Goal: Task Accomplishment & Management: Manage account settings

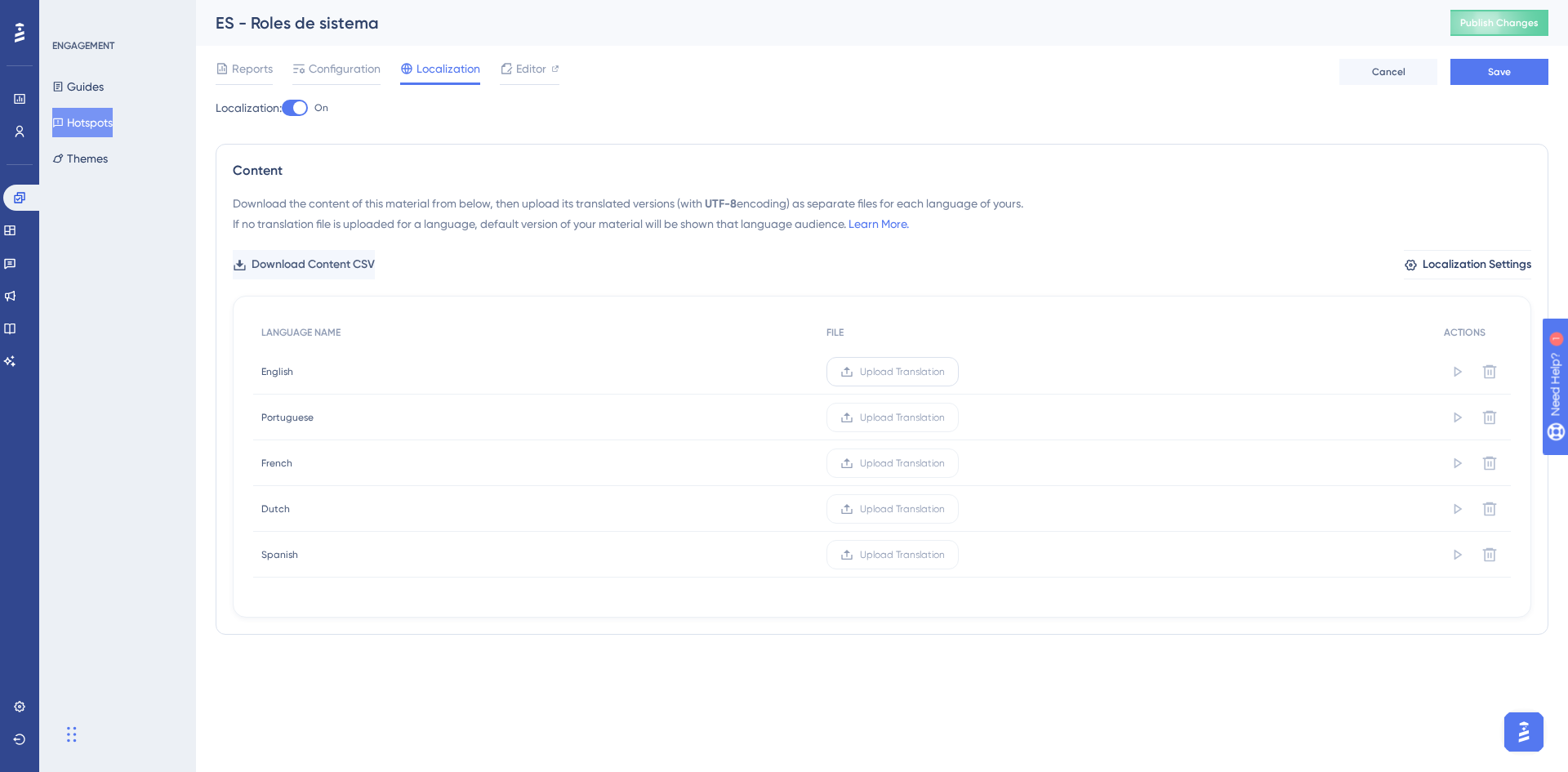
click at [886, 379] on label "Upload Translation" at bounding box center [892, 371] width 132 height 29
click at [945, 371] on input "Upload Translation" at bounding box center [945, 371] width 0 height 0
click at [1471, 73] on button "Save" at bounding box center [1499, 72] width 98 height 26
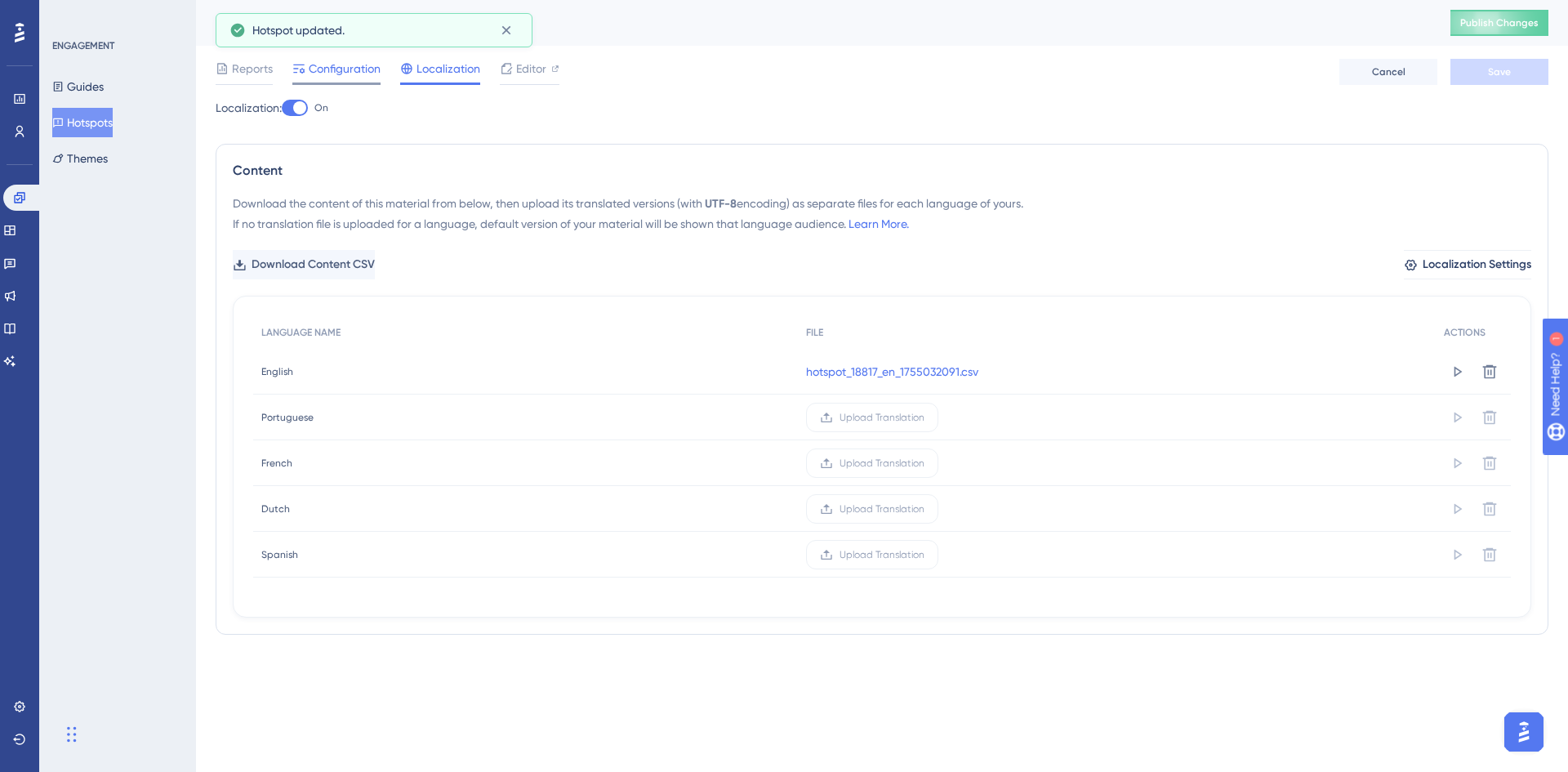
click at [345, 67] on span "Configuration" at bounding box center [344, 68] width 72 height 20
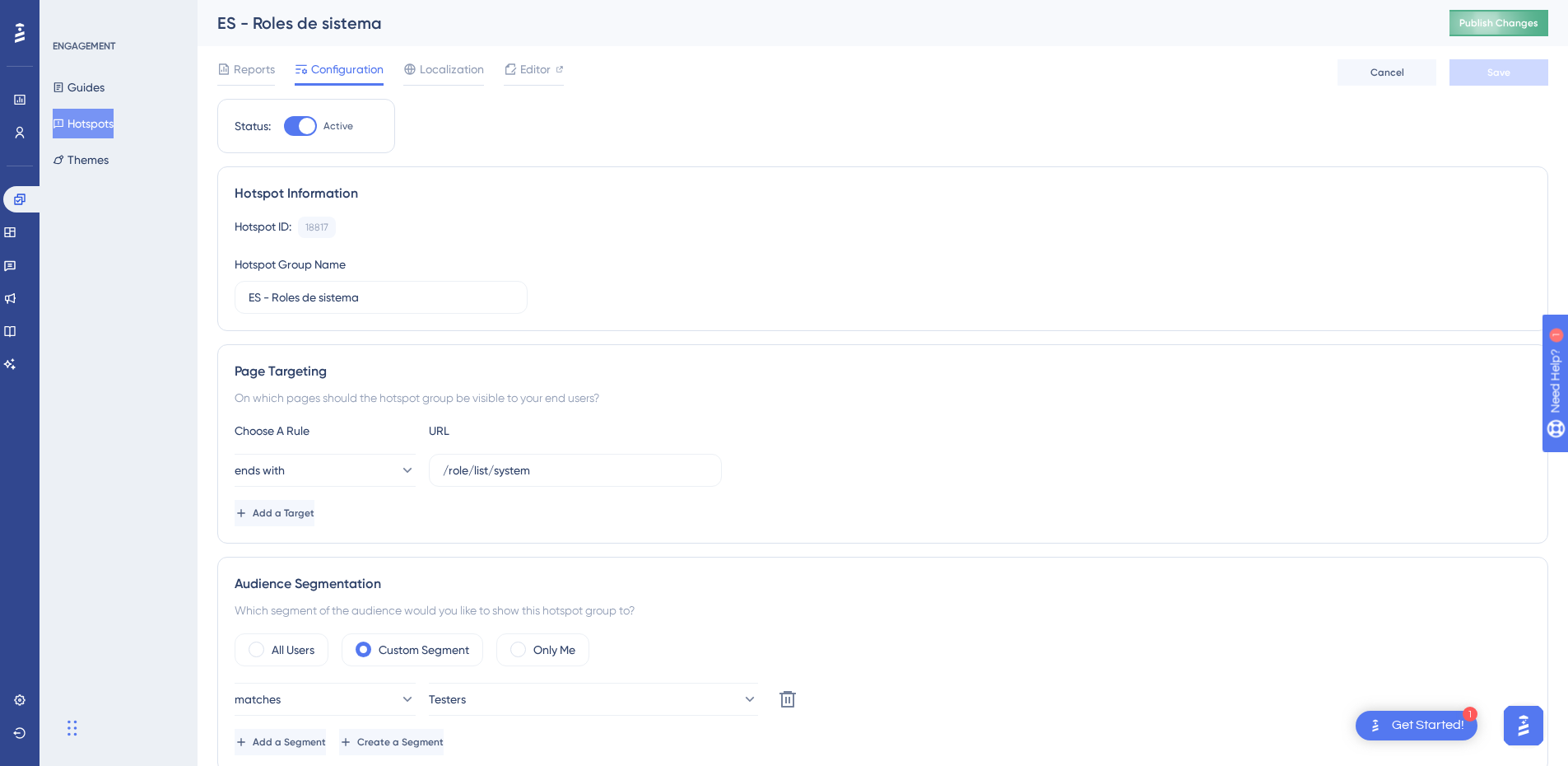
click at [1501, 22] on span "Publish Changes" at bounding box center [1498, 23] width 79 height 13
click at [452, 80] on div "Localization" at bounding box center [443, 72] width 81 height 26
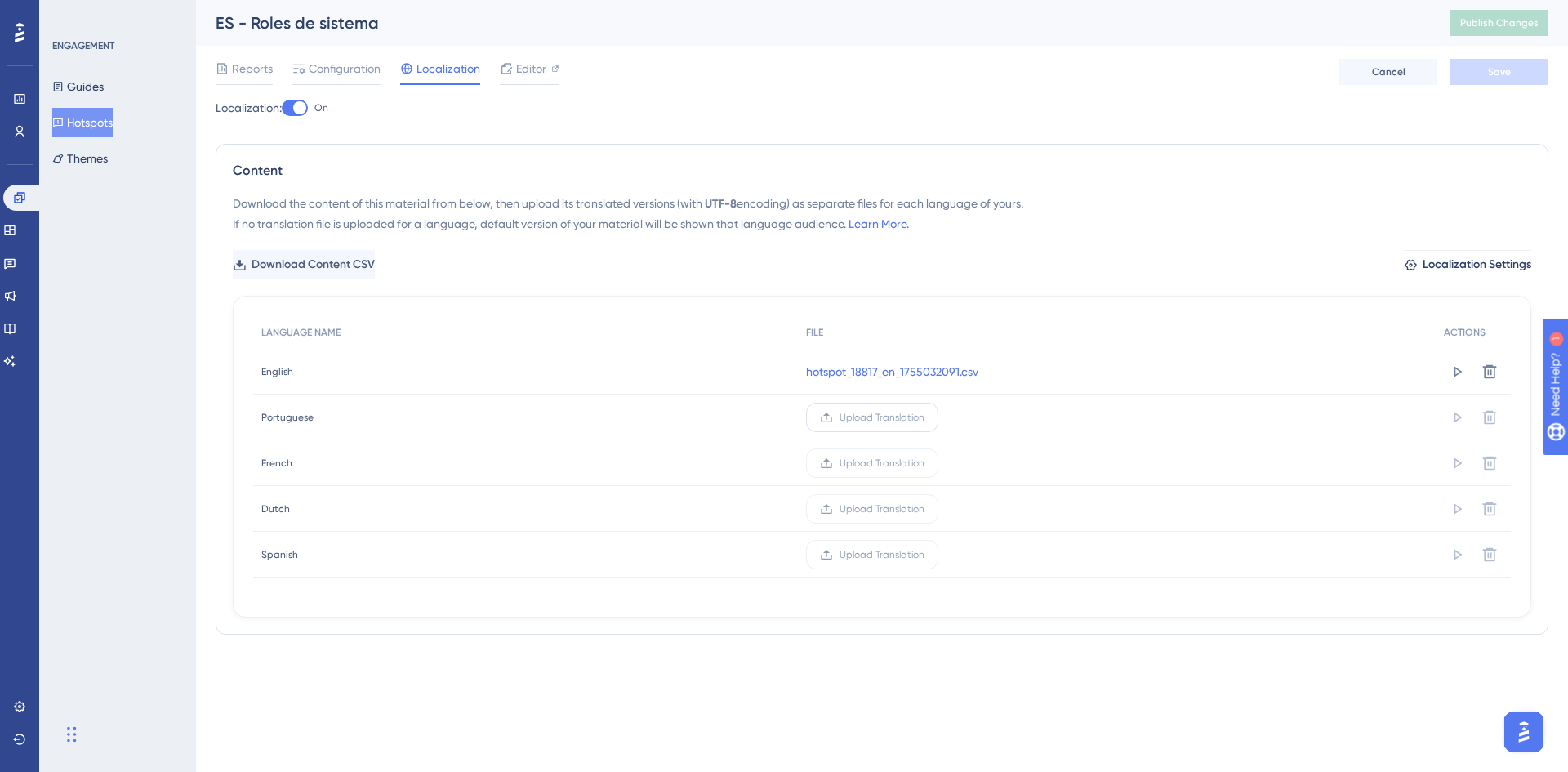
click at [873, 421] on span "Upload Translation" at bounding box center [882, 417] width 85 height 13
click at [925, 417] on input "Upload Translation" at bounding box center [925, 417] width 0 height 0
click at [865, 468] on span "Upload Translation" at bounding box center [882, 463] width 85 height 13
click at [925, 463] on input "Upload Translation" at bounding box center [925, 463] width 0 height 0
click at [879, 508] on span "Upload Translation" at bounding box center [882, 509] width 85 height 13
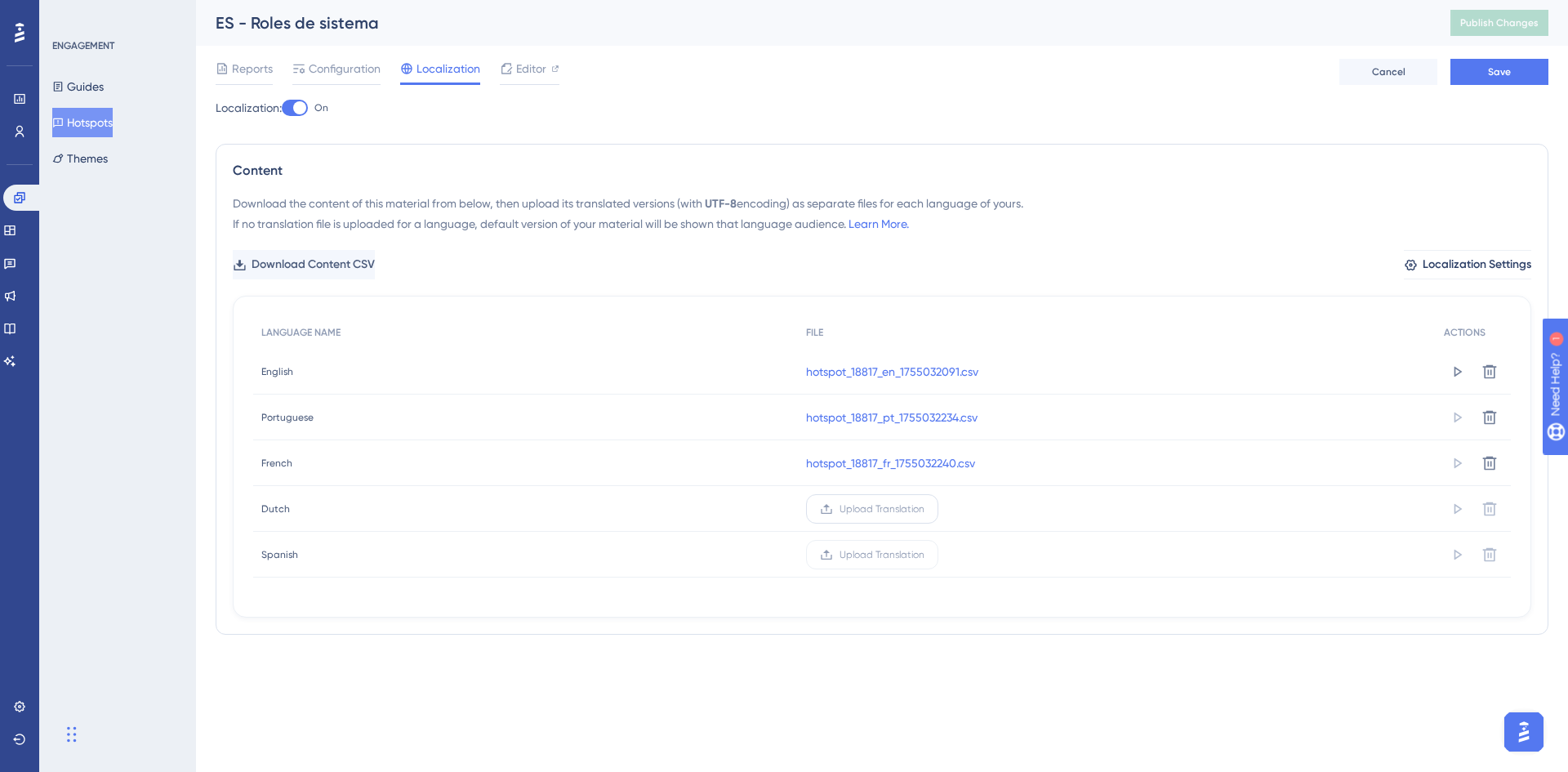
click at [925, 509] on input "Upload Translation" at bounding box center [925, 509] width 0 height 0
click at [1510, 73] on span "Save" at bounding box center [1499, 72] width 22 height 13
click at [356, 69] on span "Configuration" at bounding box center [344, 68] width 72 height 20
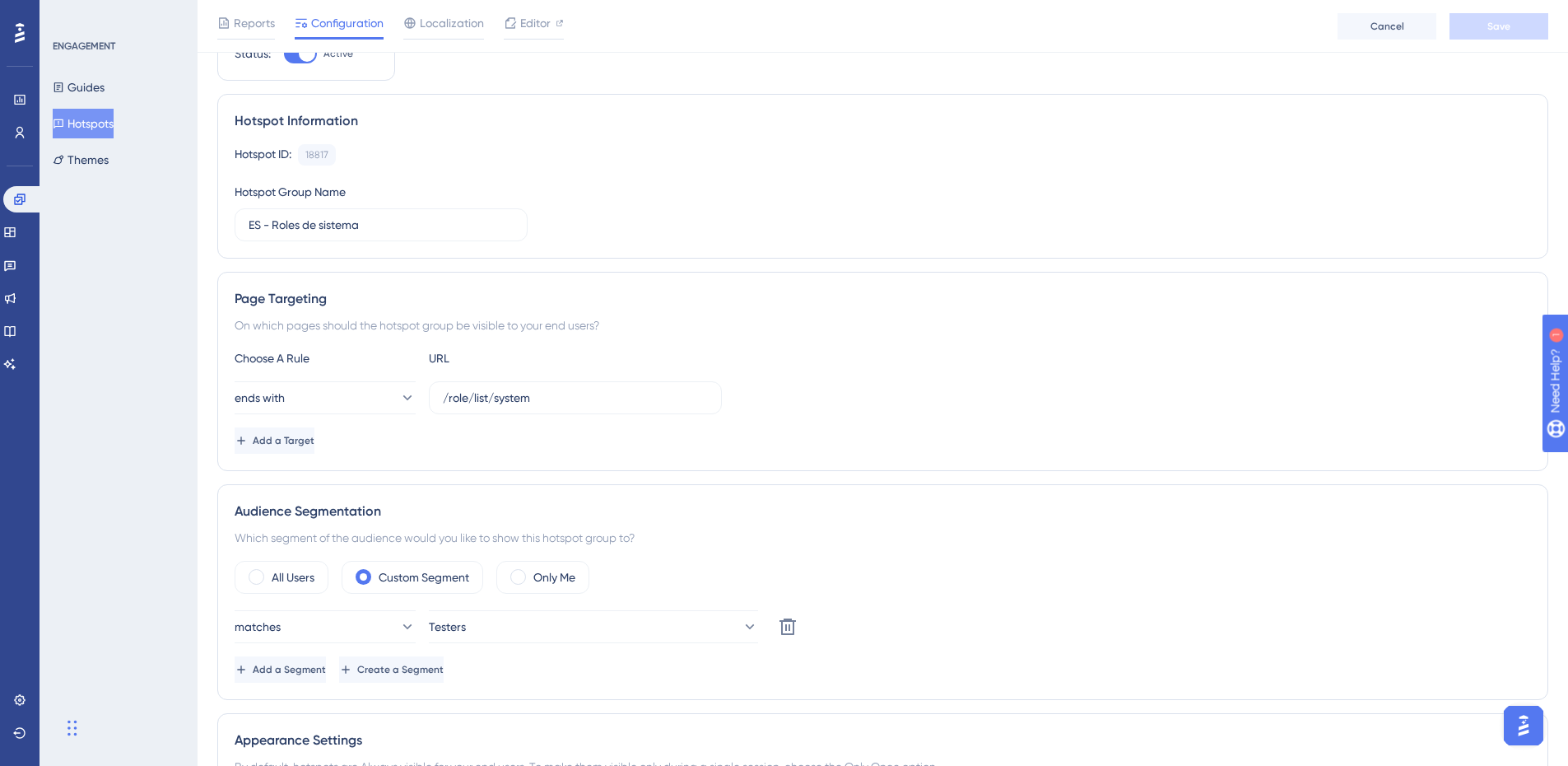
scroll to position [165, 0]
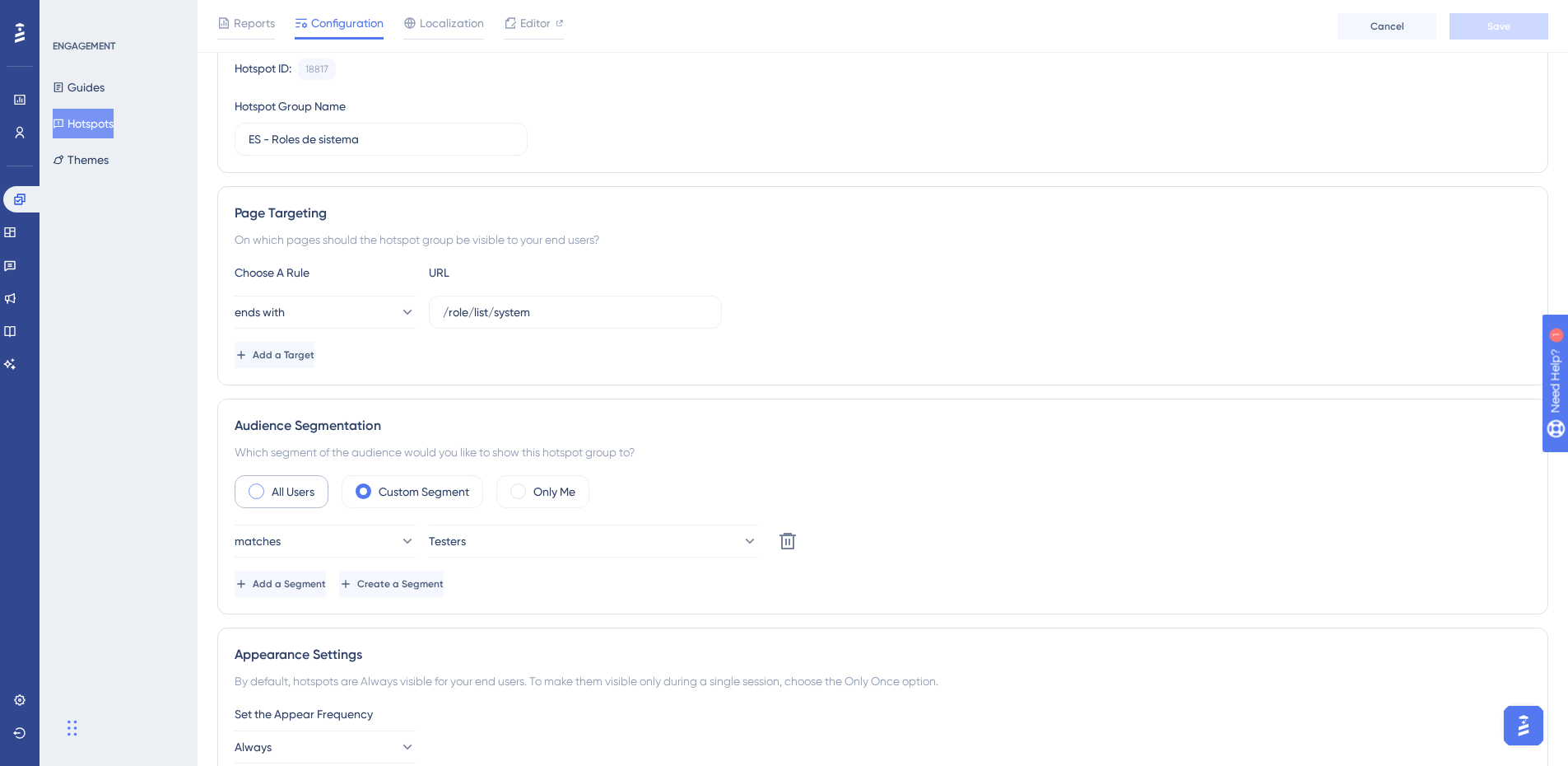
click at [258, 494] on span at bounding box center [257, 491] width 16 height 16
click at [269, 486] on input "radio" at bounding box center [269, 486] width 0 height 0
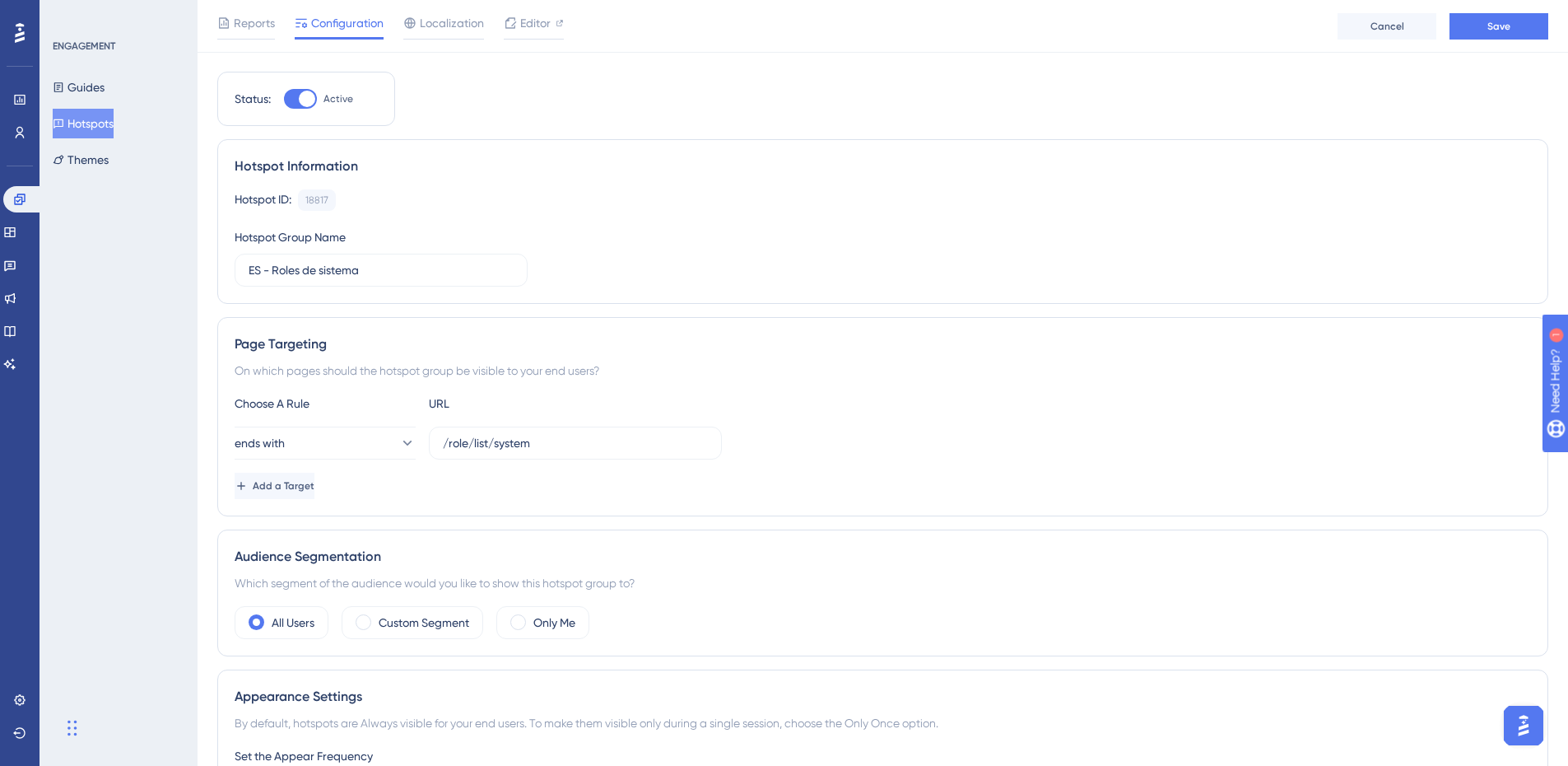
scroll to position [0, 0]
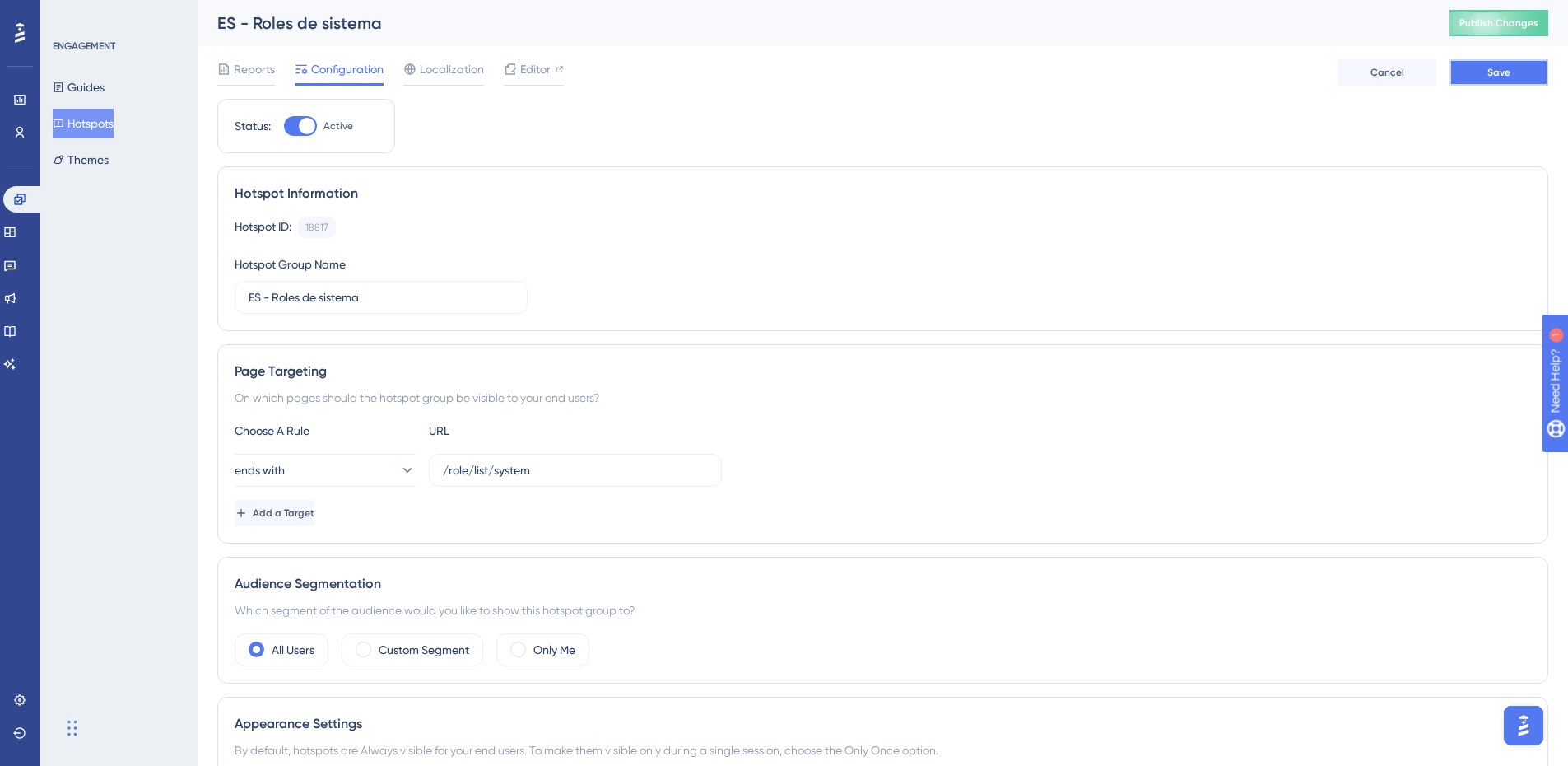
click at [1492, 68] on span "Save" at bounding box center [1498, 72] width 23 height 13
drag, startPoint x: 273, startPoint y: 299, endPoint x: 335, endPoint y: 295, distance: 62.1
click at [274, 299] on input "ES - Roles de sistema" at bounding box center [381, 297] width 265 height 18
type input "Roles de sistema"
click at [1507, 83] on button "Save" at bounding box center [1498, 72] width 98 height 26
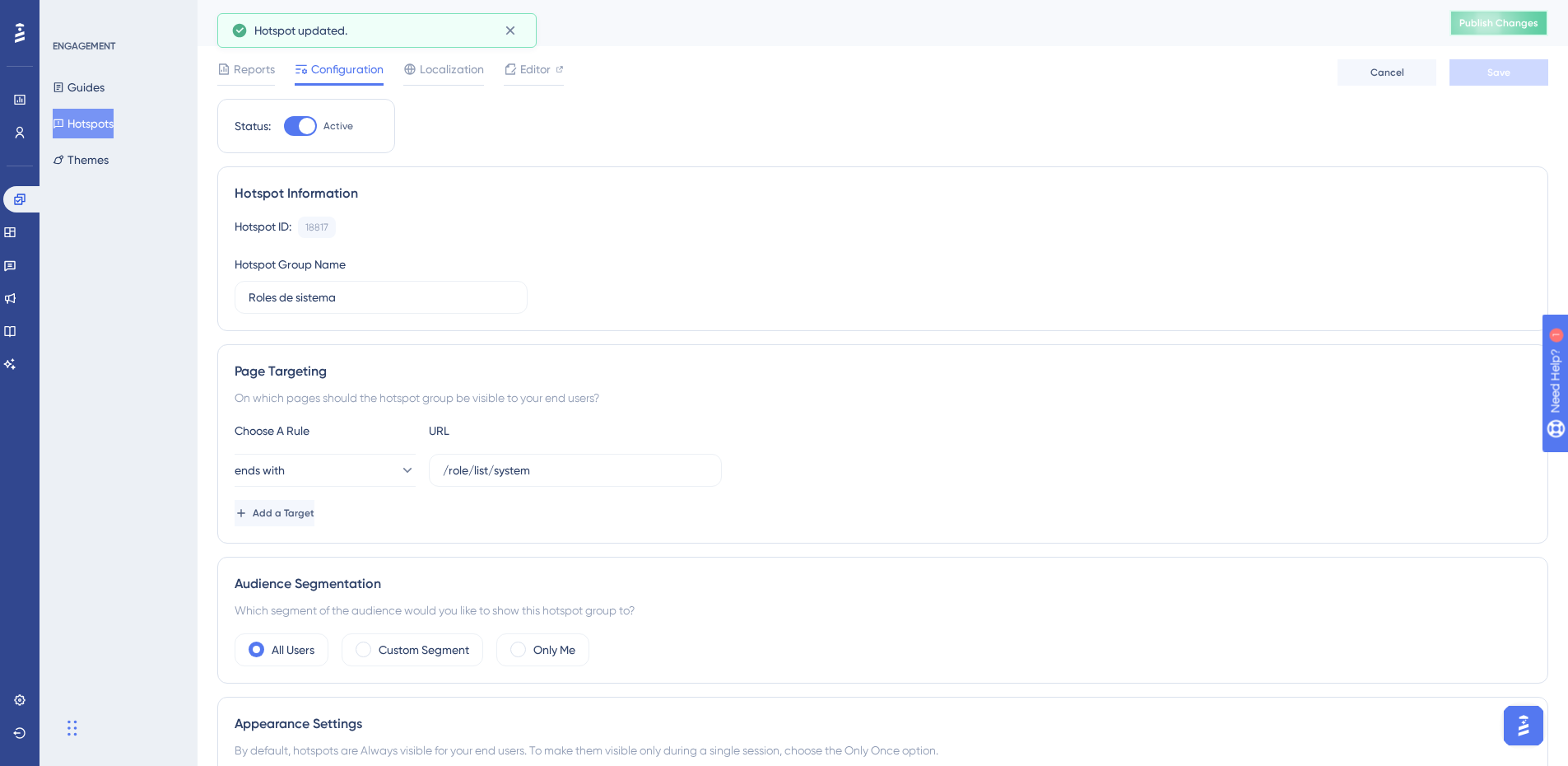
click at [1511, 25] on span "Publish Changes" at bounding box center [1498, 23] width 79 height 13
